Goal: Information Seeking & Learning: Learn about a topic

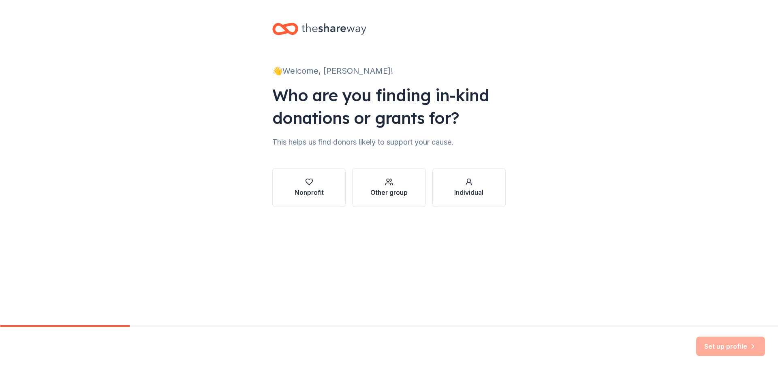
click at [394, 196] on div "Other group" at bounding box center [388, 193] width 37 height 10
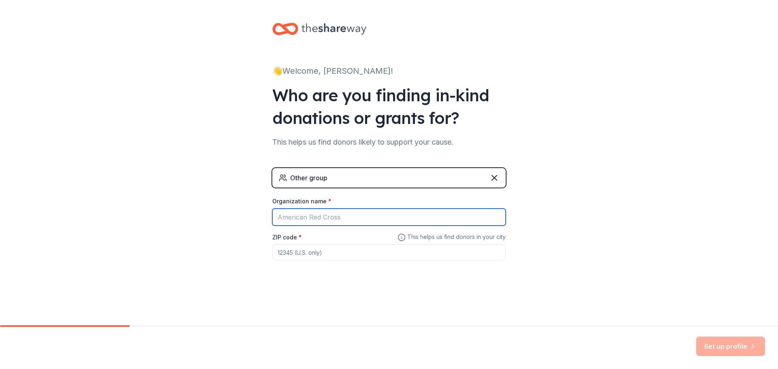
click at [369, 219] on input "Organization name *" at bounding box center [388, 217] width 233 height 17
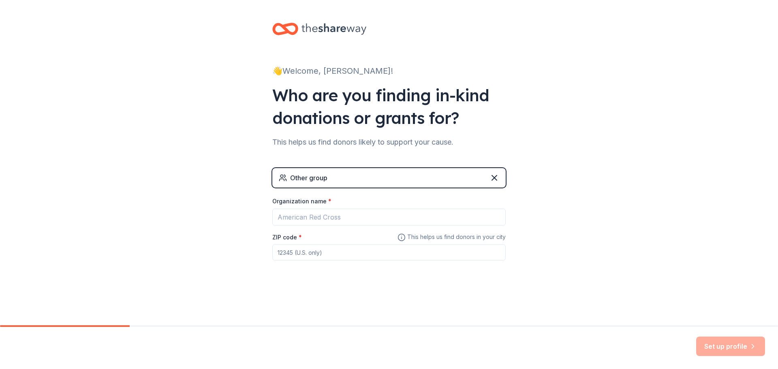
click at [594, 222] on div "👋 Welcome, Marta! Who are you finding in-kind donations or grants for? This hel…" at bounding box center [389, 158] width 778 height 316
click at [353, 254] on input "ZIP code *" at bounding box center [388, 252] width 233 height 16
type input "23231"
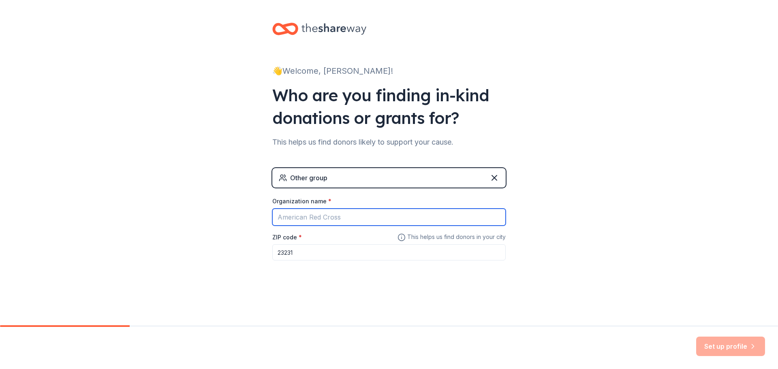
click at [358, 219] on input "Organization name *" at bounding box center [388, 217] width 233 height 17
type input "Martial Arts World"
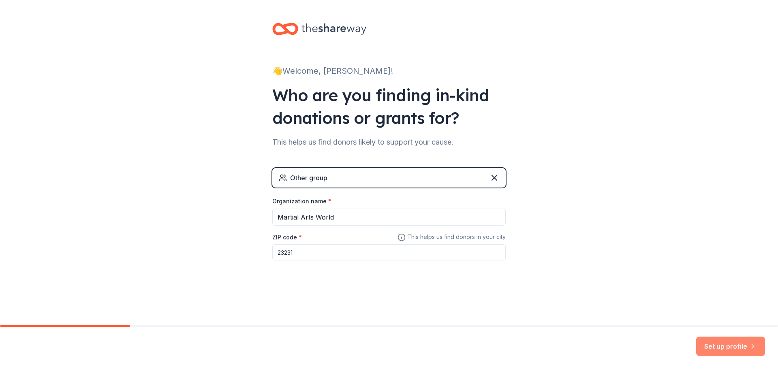
click at [756, 343] on icon "button" at bounding box center [753, 346] width 8 height 8
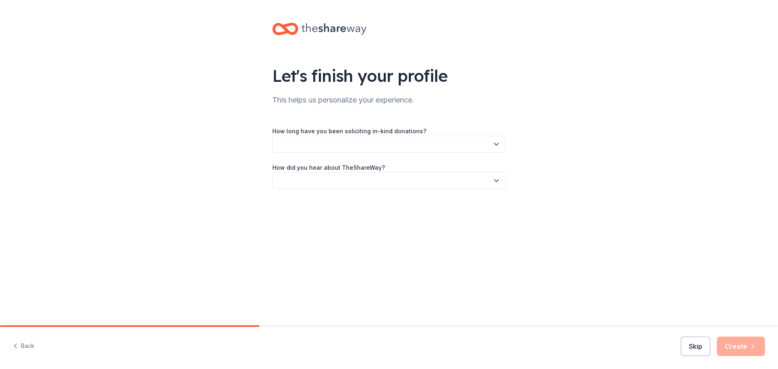
click at [700, 347] on button "Skip" at bounding box center [696, 346] width 30 height 19
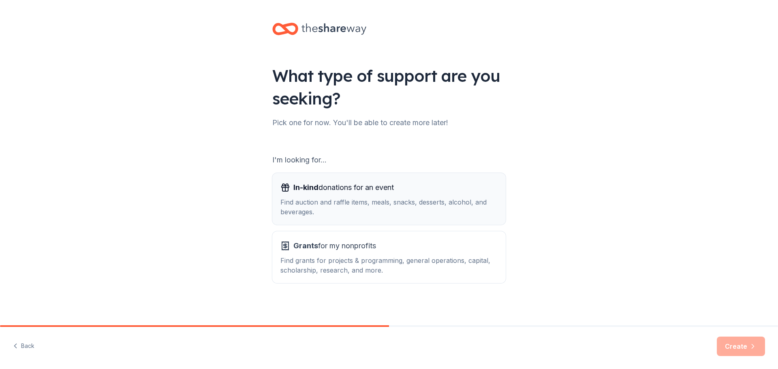
click at [382, 209] on div "Find auction and raffle items, meals, snacks, desserts, alcohol, and beverages." at bounding box center [388, 206] width 217 height 19
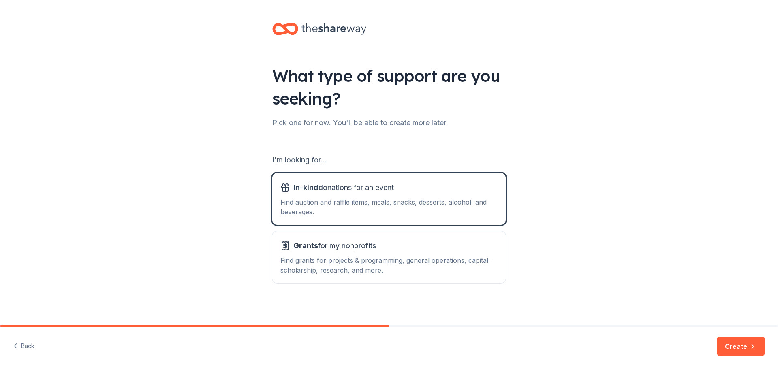
click at [741, 346] on button "Create" at bounding box center [741, 346] width 48 height 19
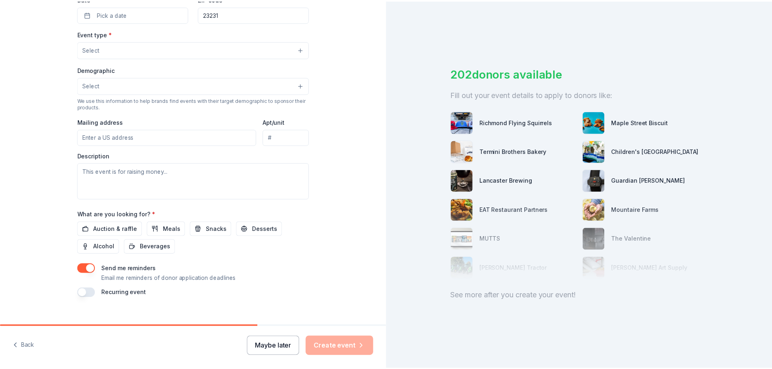
scroll to position [214, 0]
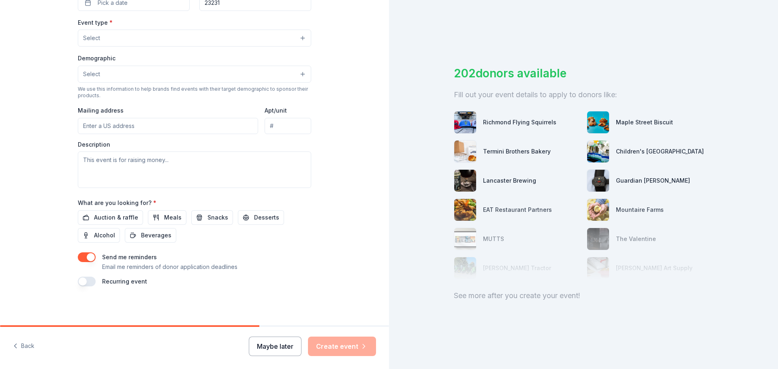
click at [282, 347] on button "Maybe later" at bounding box center [275, 346] width 53 height 19
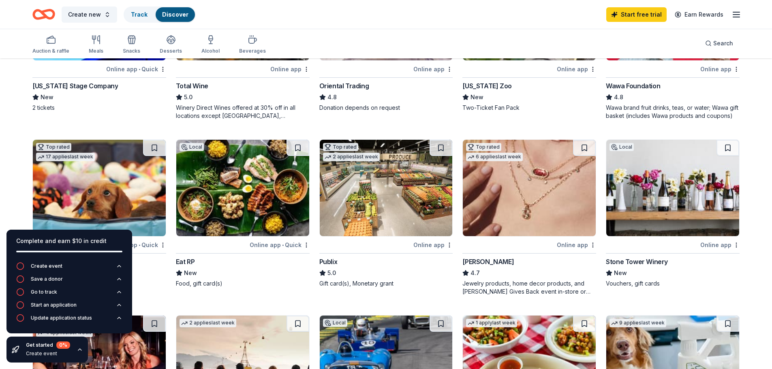
scroll to position [41, 0]
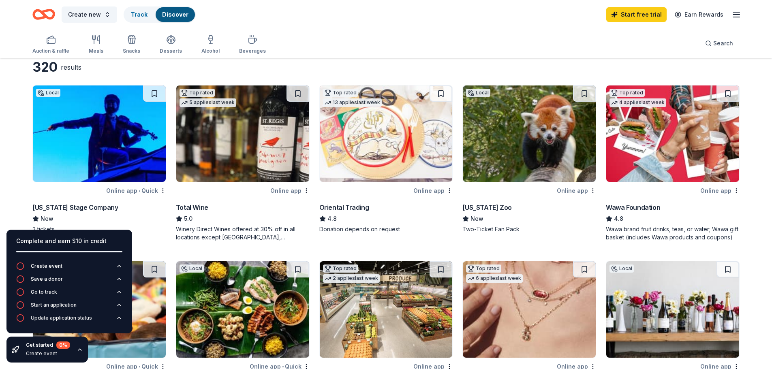
click at [111, 139] on img at bounding box center [99, 133] width 133 height 96
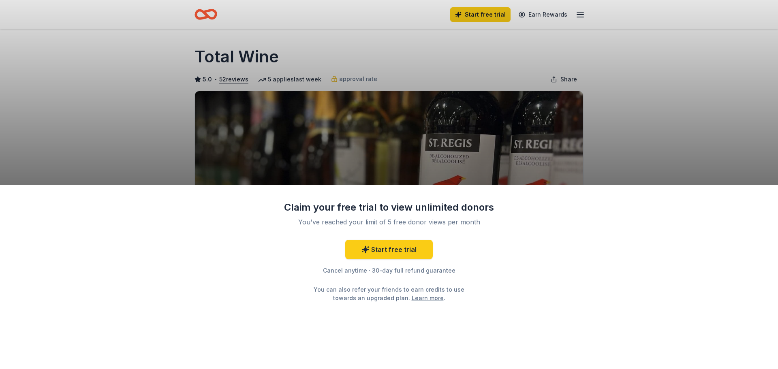
click at [649, 109] on div "Claim your free trial to view unlimited donors You've reached your limit of 5 f…" at bounding box center [389, 184] width 778 height 369
drag, startPoint x: 328, startPoint y: 105, endPoint x: 336, endPoint y: 49, distance: 55.6
click at [335, 49] on div "Claim your free trial to view unlimited donors You've reached your limit of 5 f…" at bounding box center [389, 184] width 778 height 369
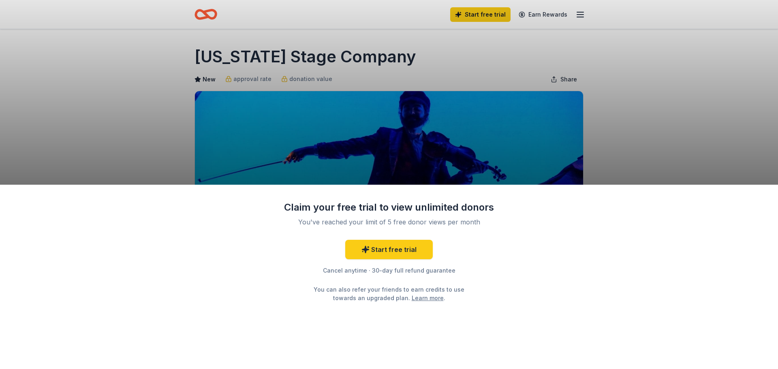
click at [638, 113] on div "Claim your free trial to view unlimited donors You've reached your limit of 5 f…" at bounding box center [389, 184] width 778 height 369
